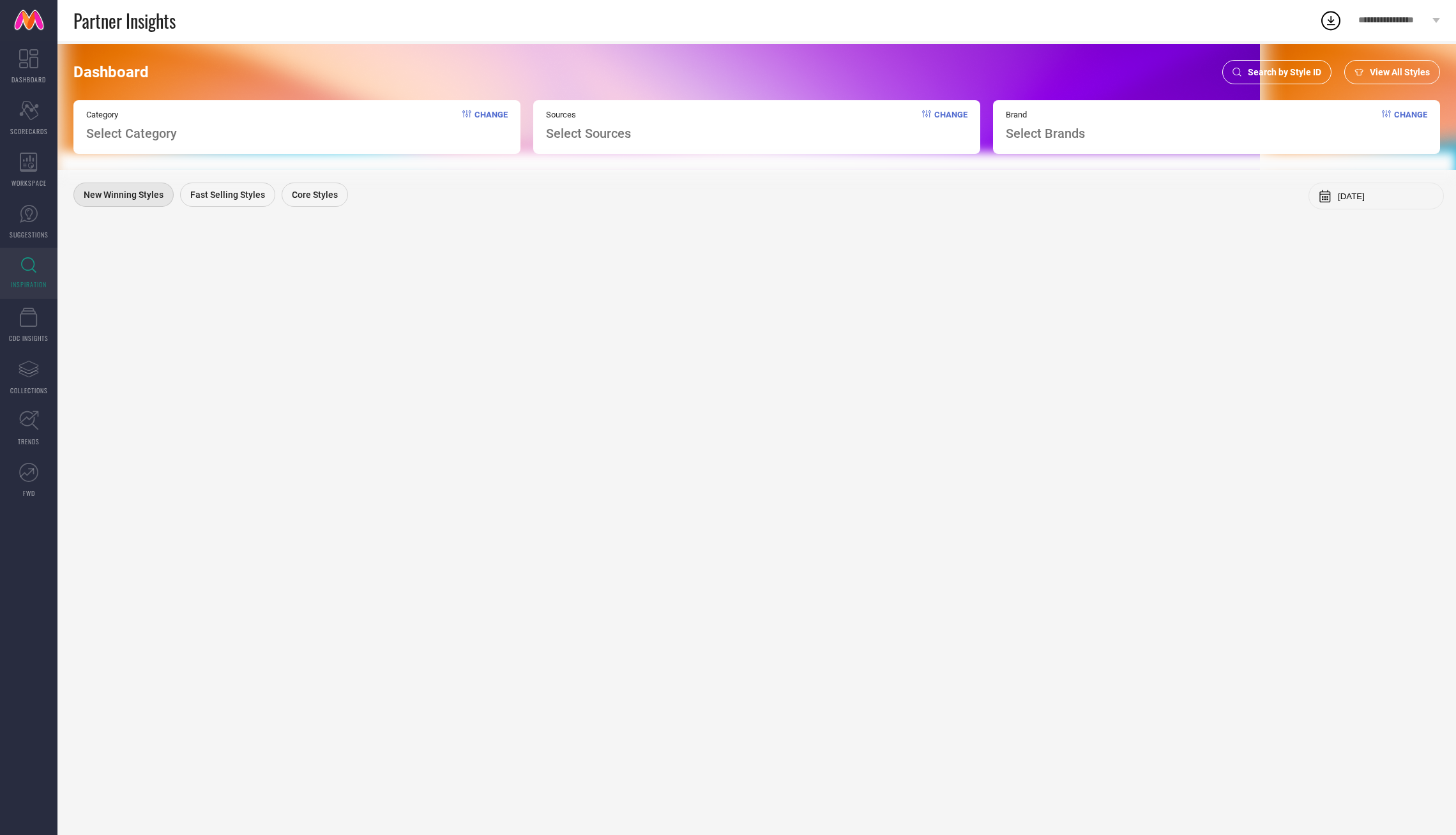
click at [1280, 69] on span "Search by Style ID" at bounding box center [1285, 72] width 74 height 10
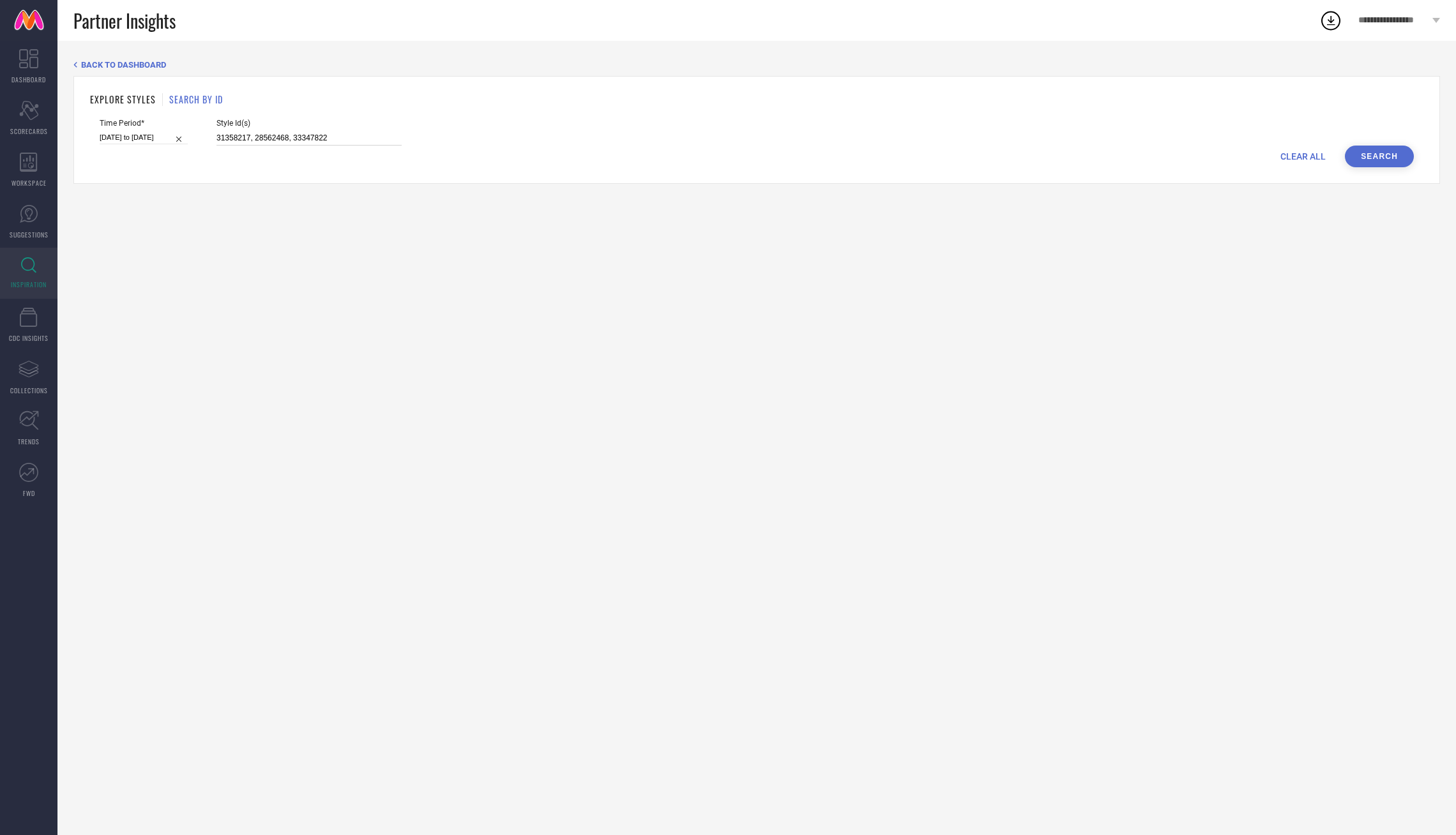
click at [283, 131] on input "31358217, 28562468, 33347822" at bounding box center [310, 138] width 185 height 15
click at [283, 134] on input "31358217, 28562468, 33347822" at bounding box center [310, 138] width 185 height 15
paste input "29757936"
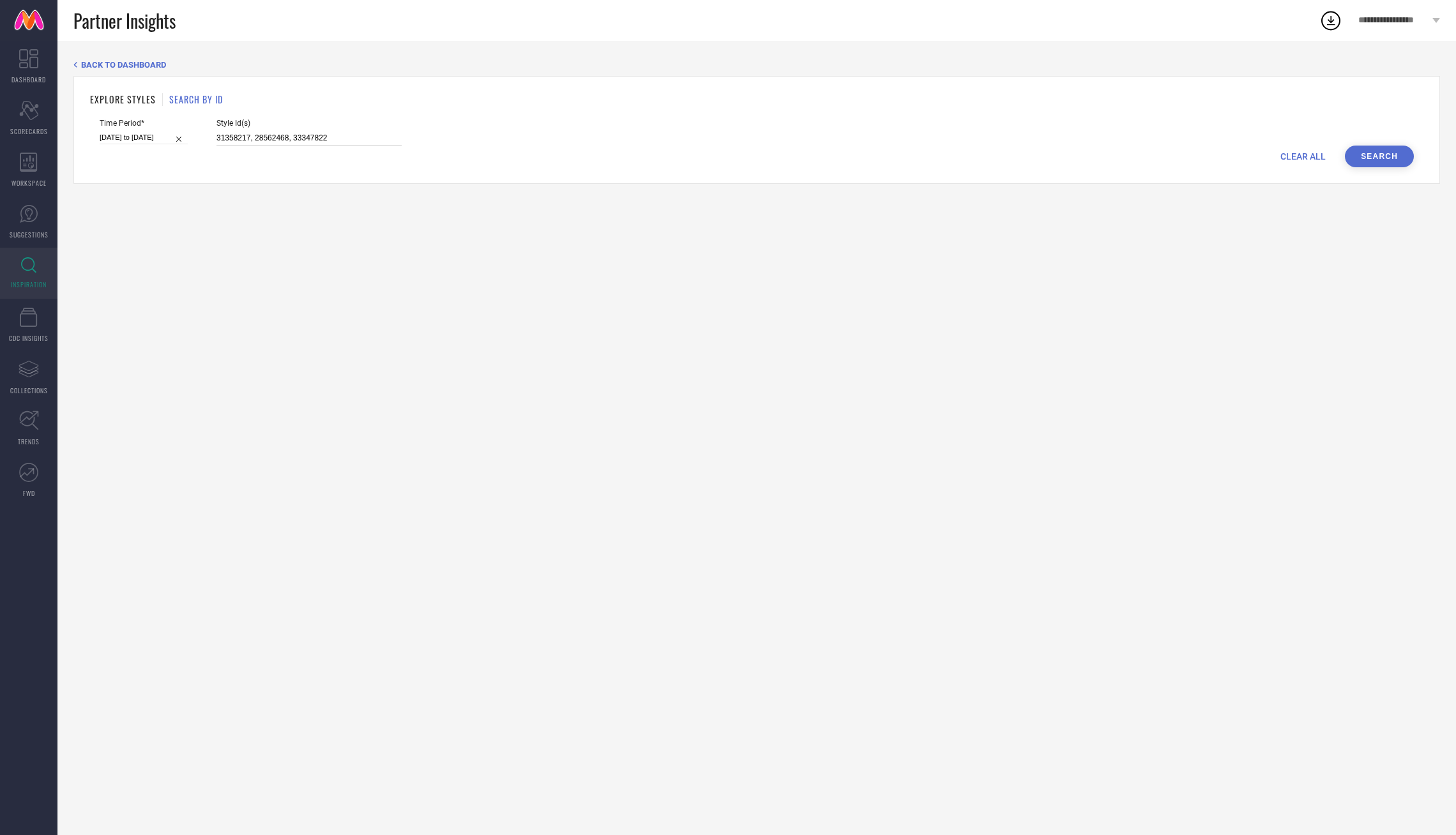
type input "29757936"
click at [136, 139] on input "01-02-2025 to 31-07-2025" at bounding box center [143, 137] width 89 height 13
select select "1"
select select "2025"
select select "2"
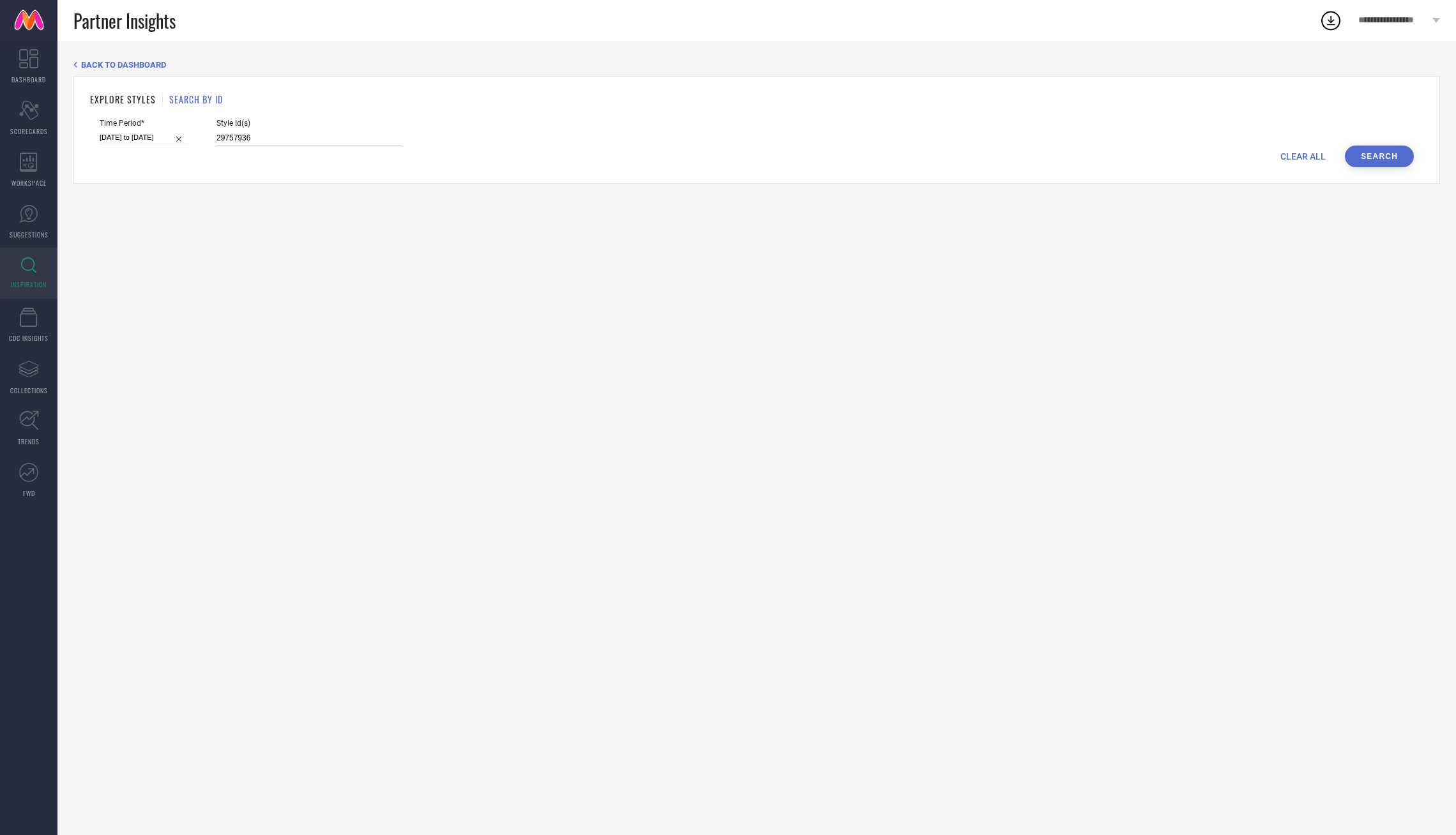
select select "2025"
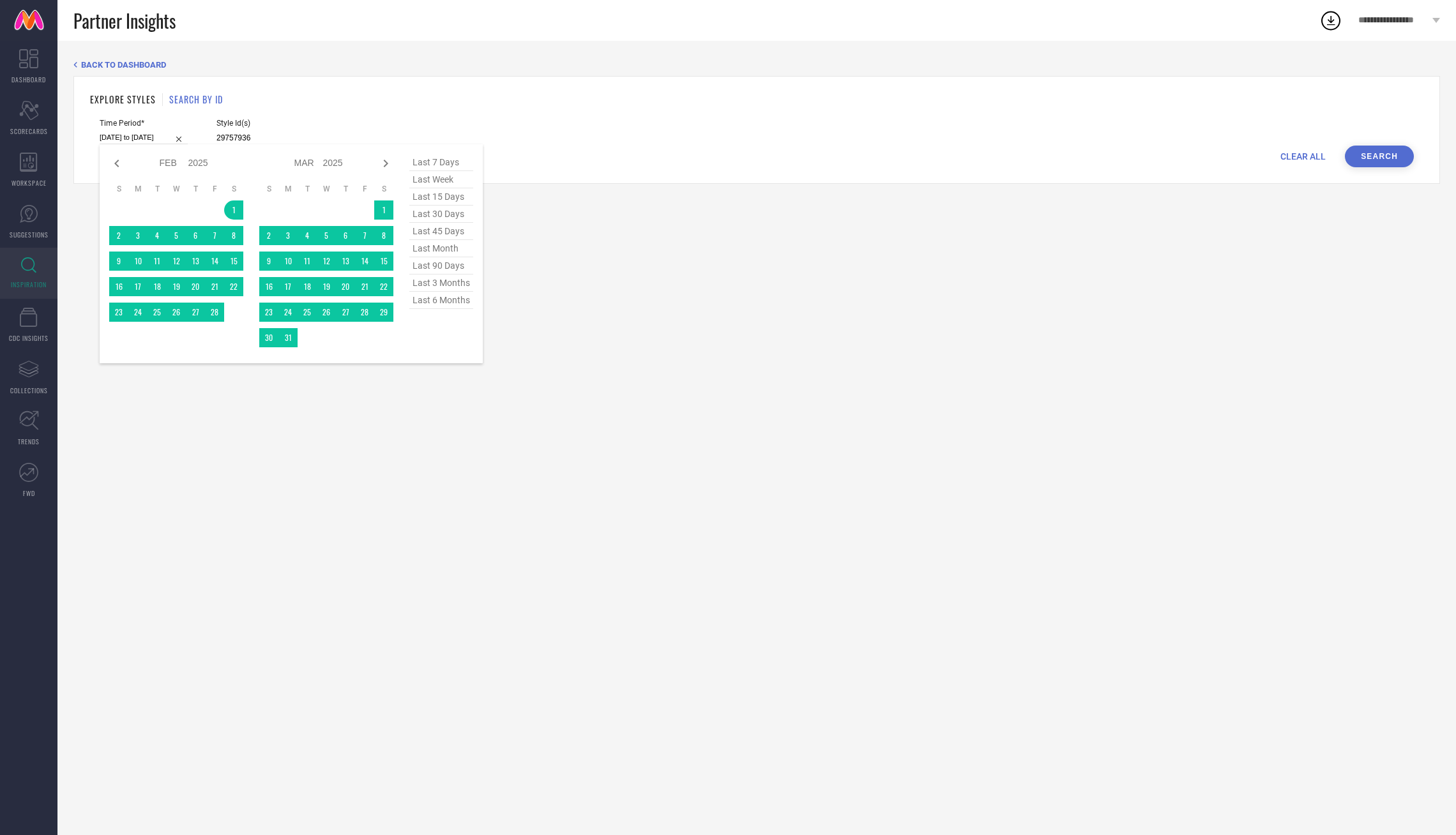
type input "29757936"
click at [447, 307] on span "last 6 months" at bounding box center [441, 300] width 64 height 17
type input "01-03-2025 to 31-08-2025"
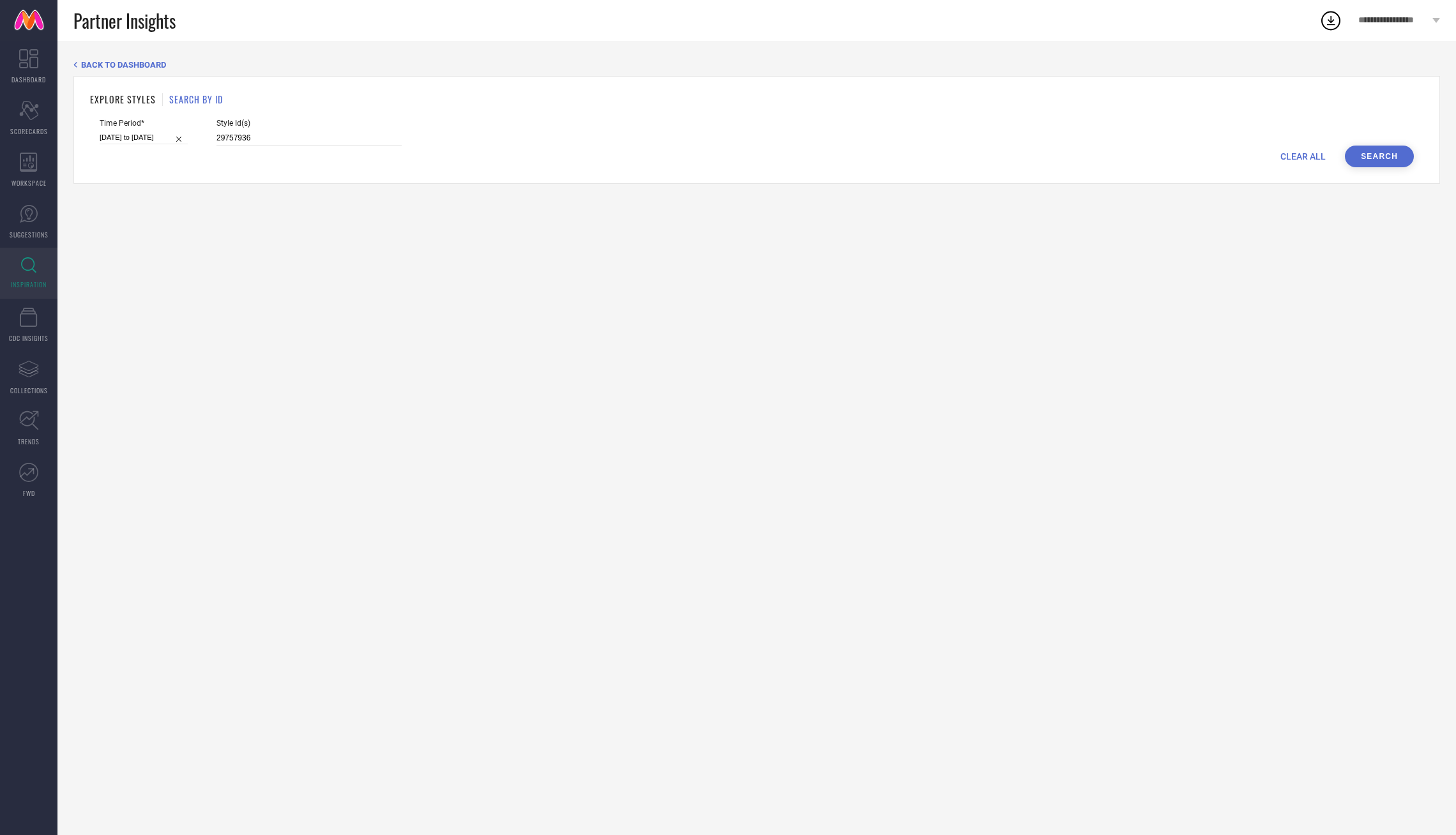
click at [133, 131] on input "01-03-2025 to 31-08-2025" at bounding box center [143, 137] width 89 height 13
select select "2"
select select "2025"
select select "3"
select select "2025"
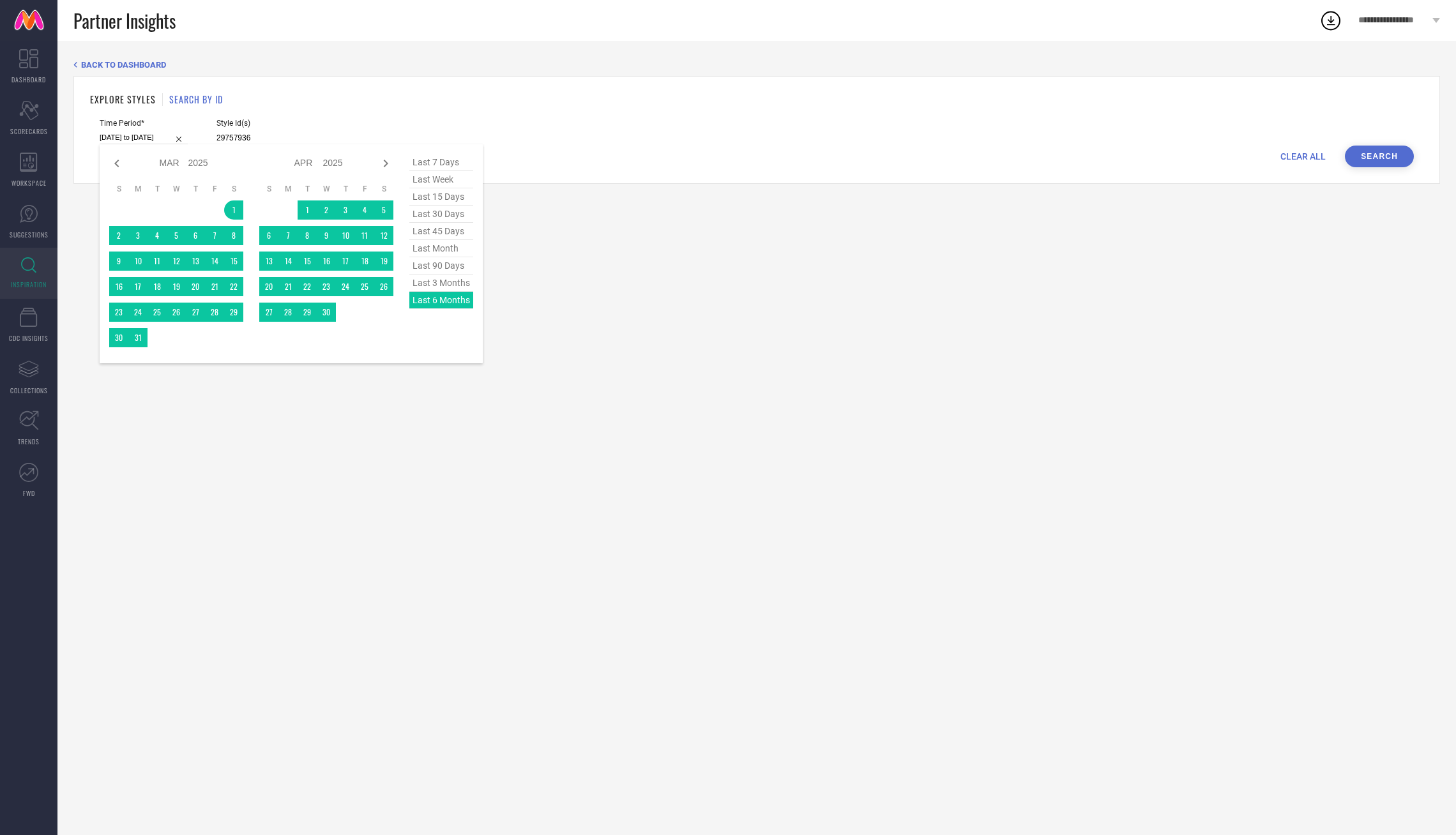
click at [464, 297] on div "last 7 days last week last 15 days last 30 days last 45 days last month last 90…" at bounding box center [441, 254] width 64 height 200
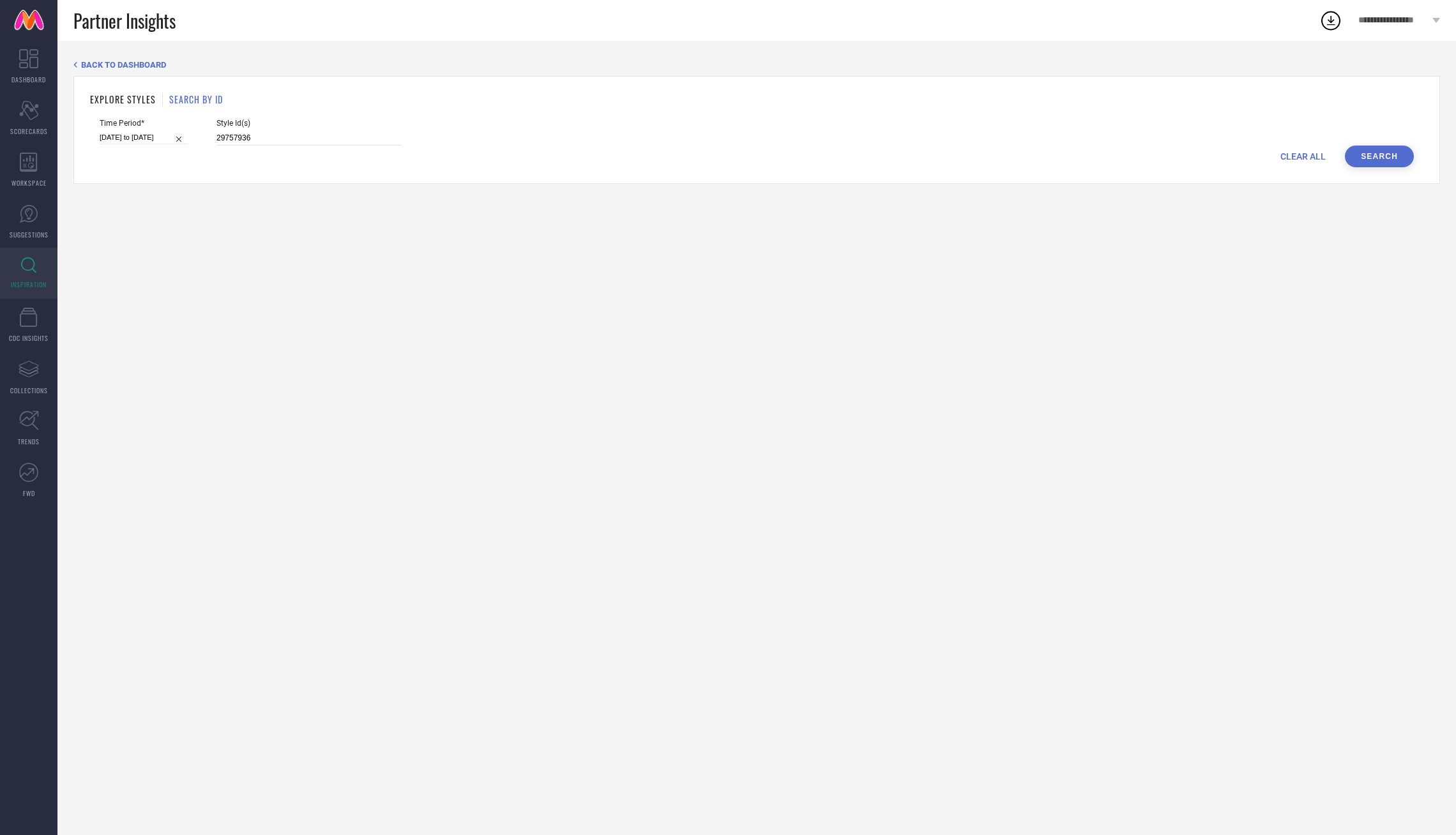
click at [1369, 153] on button "Search" at bounding box center [1378, 156] width 69 height 22
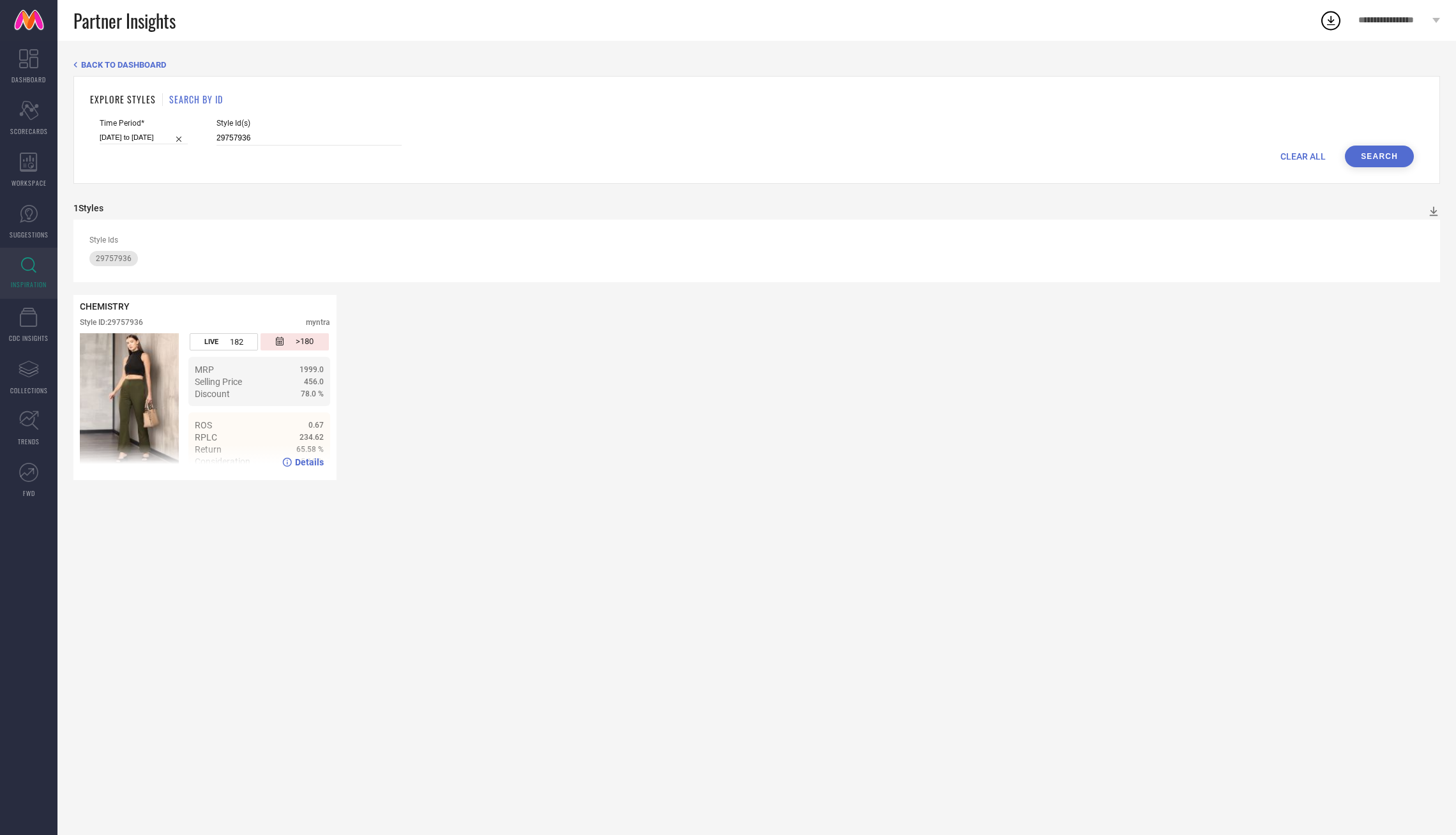
click at [245, 413] on ul "ROS 0.67 RPLC 234.62 Return 65.58 % Consideration 5.16 %" at bounding box center [259, 444] width 141 height 62
click at [308, 467] on div "Details" at bounding box center [205, 463] width 263 height 36
click at [308, 463] on span "Details" at bounding box center [309, 462] width 29 height 10
